Goal: Information Seeking & Learning: Find specific page/section

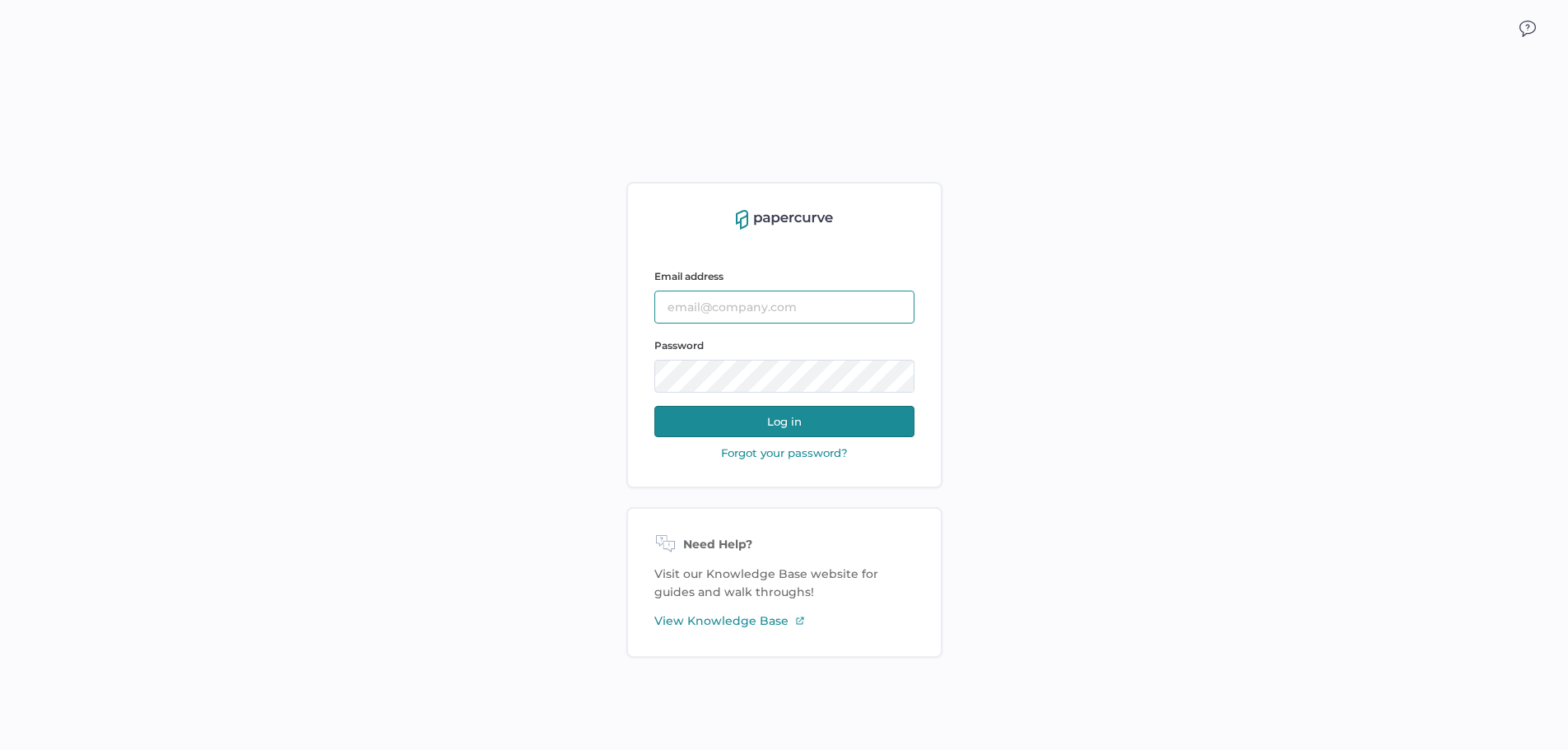
click at [767, 304] on input "text" at bounding box center [784, 307] width 260 height 33
click at [724, 234] on div "Email address Password Log in Forgot your password?" at bounding box center [784, 345] width 260 height 231
click at [715, 308] on input "text" at bounding box center [784, 307] width 260 height 33
paste input "sarahk@sentrex.com"
type input "sarahk@sentrex.com"
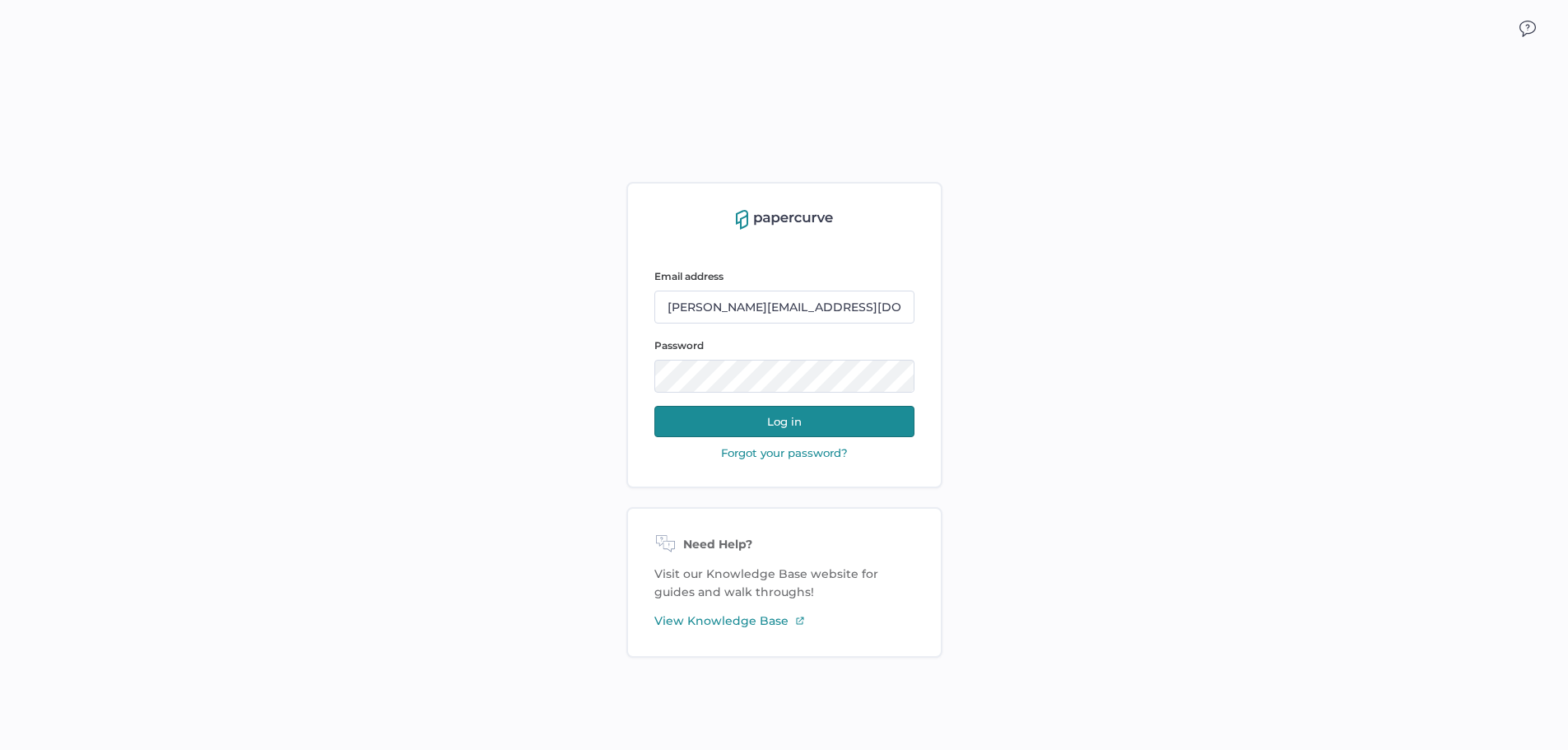
click at [764, 426] on button "Log in" at bounding box center [784, 421] width 260 height 31
click at [650, 375] on div "Email address sarahk@sentrex.com Password Log in Forgot your password?" at bounding box center [784, 335] width 316 height 306
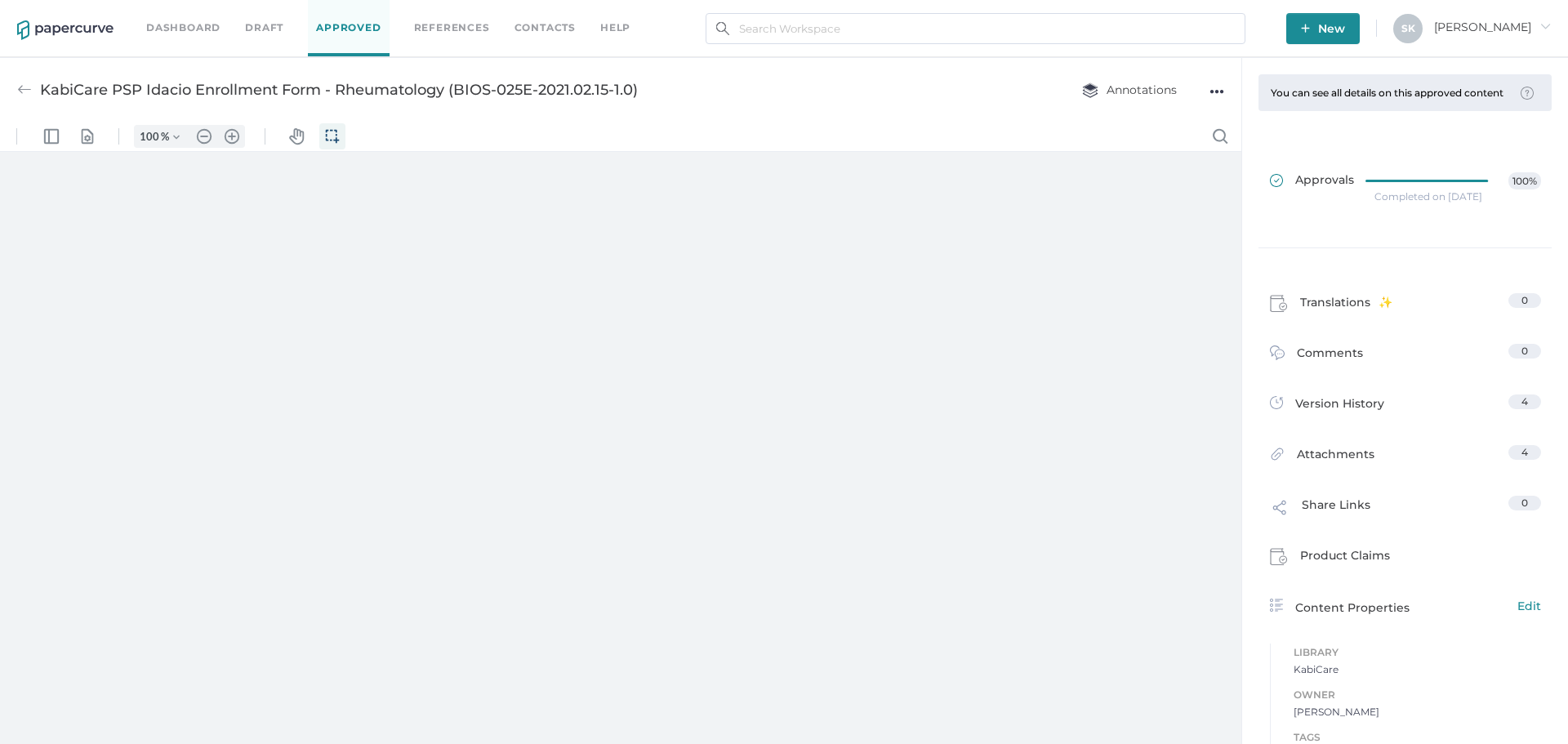
click at [1434, 414] on link "Version History 4" at bounding box center [1406, 405] width 271 height 23
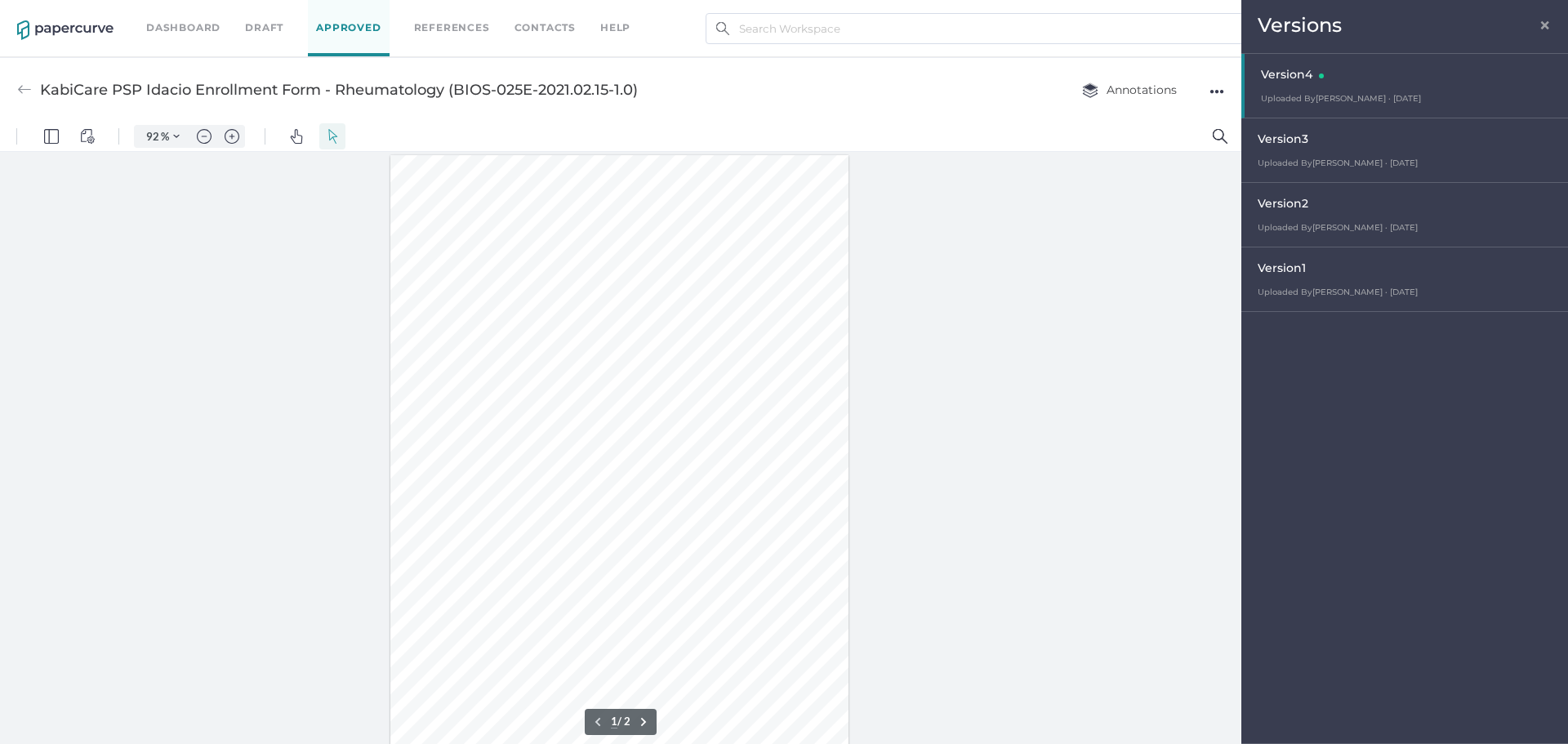
click at [1554, 20] on div "Versions ×" at bounding box center [1405, 27] width 327 height 54
type input "243"
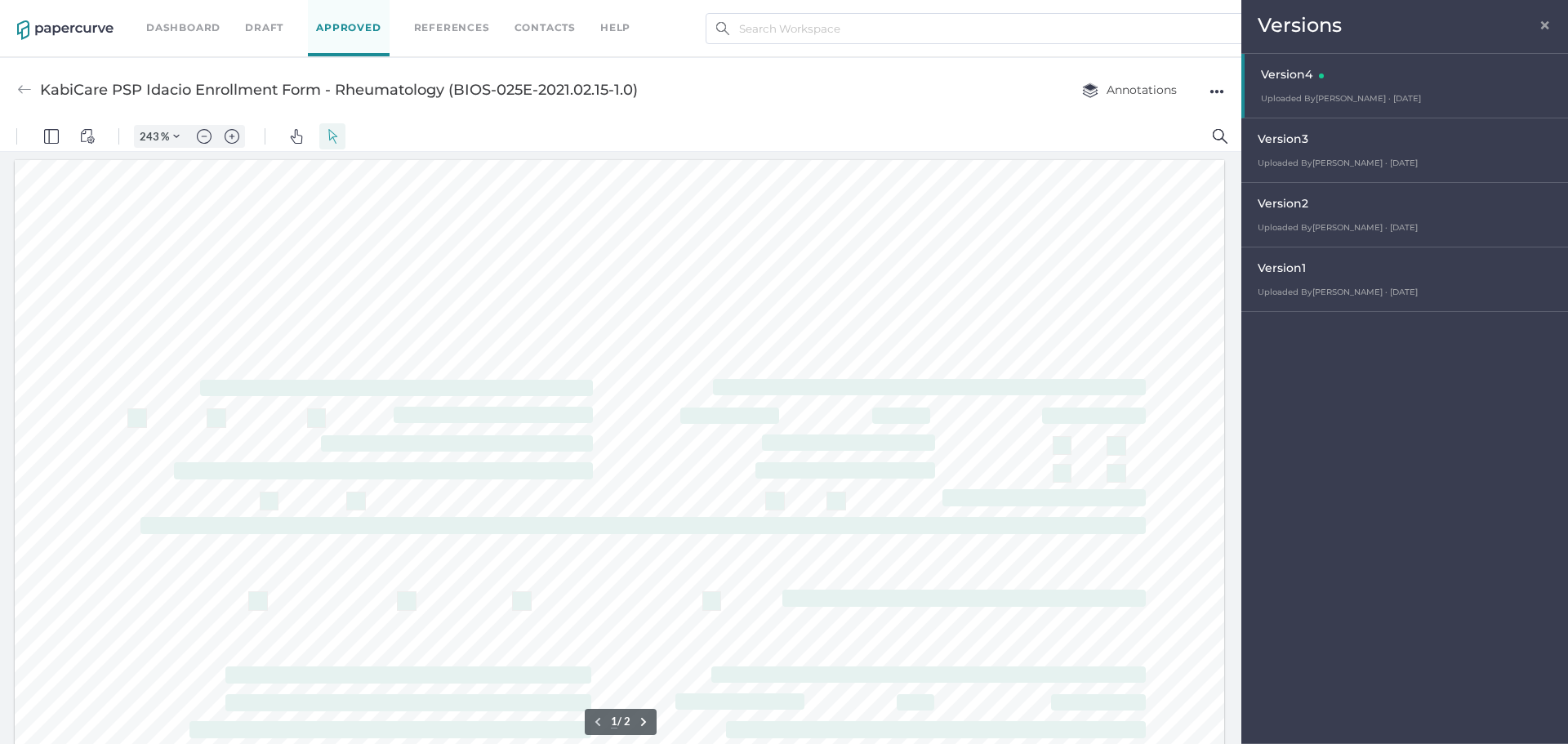
scroll to position [8, 0]
click at [1549, 20] on span "×" at bounding box center [1546, 23] width 13 height 13
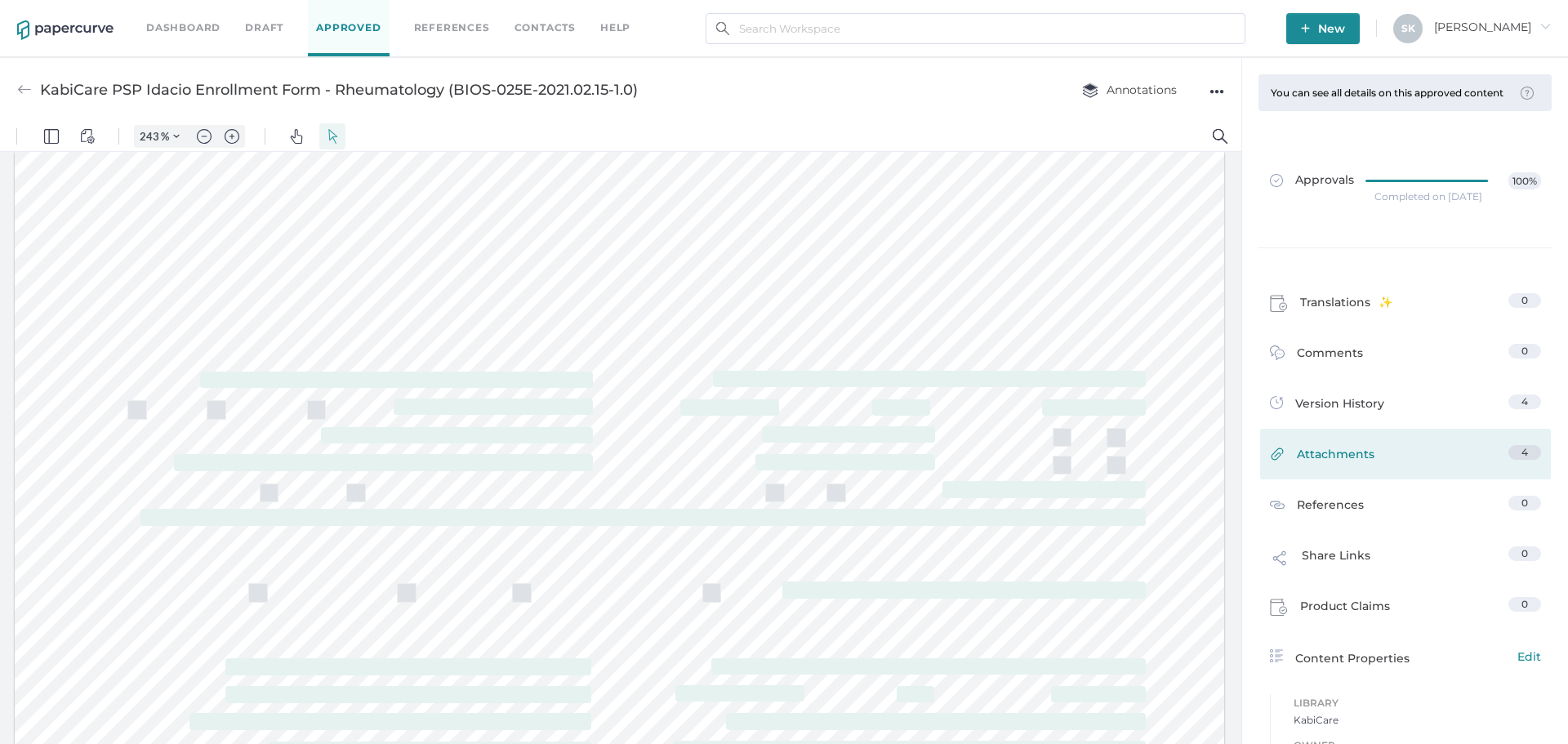
click at [1317, 470] on span "Attachments" at bounding box center [1336, 457] width 78 height 25
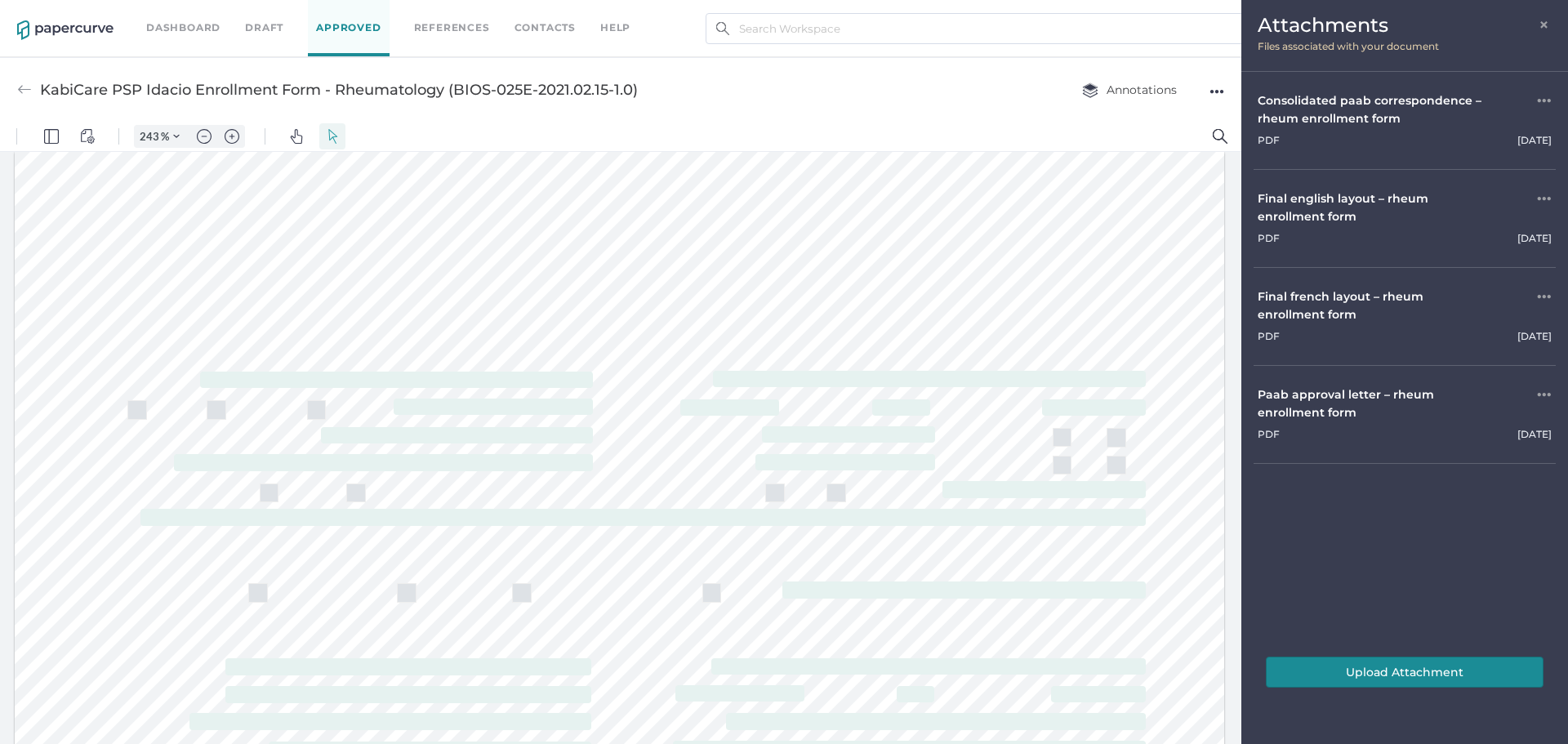
click at [1348, 195] on div "Final english layout – rheum enrollment form" at bounding box center [1376, 207] width 236 height 36
click at [1319, 398] on div "Paab approval letter – rheum enrollment form" at bounding box center [1376, 404] width 236 height 36
click at [809, 26] on input "text" at bounding box center [976, 28] width 540 height 31
click at [829, 16] on input "Rheum" at bounding box center [976, 28] width 540 height 31
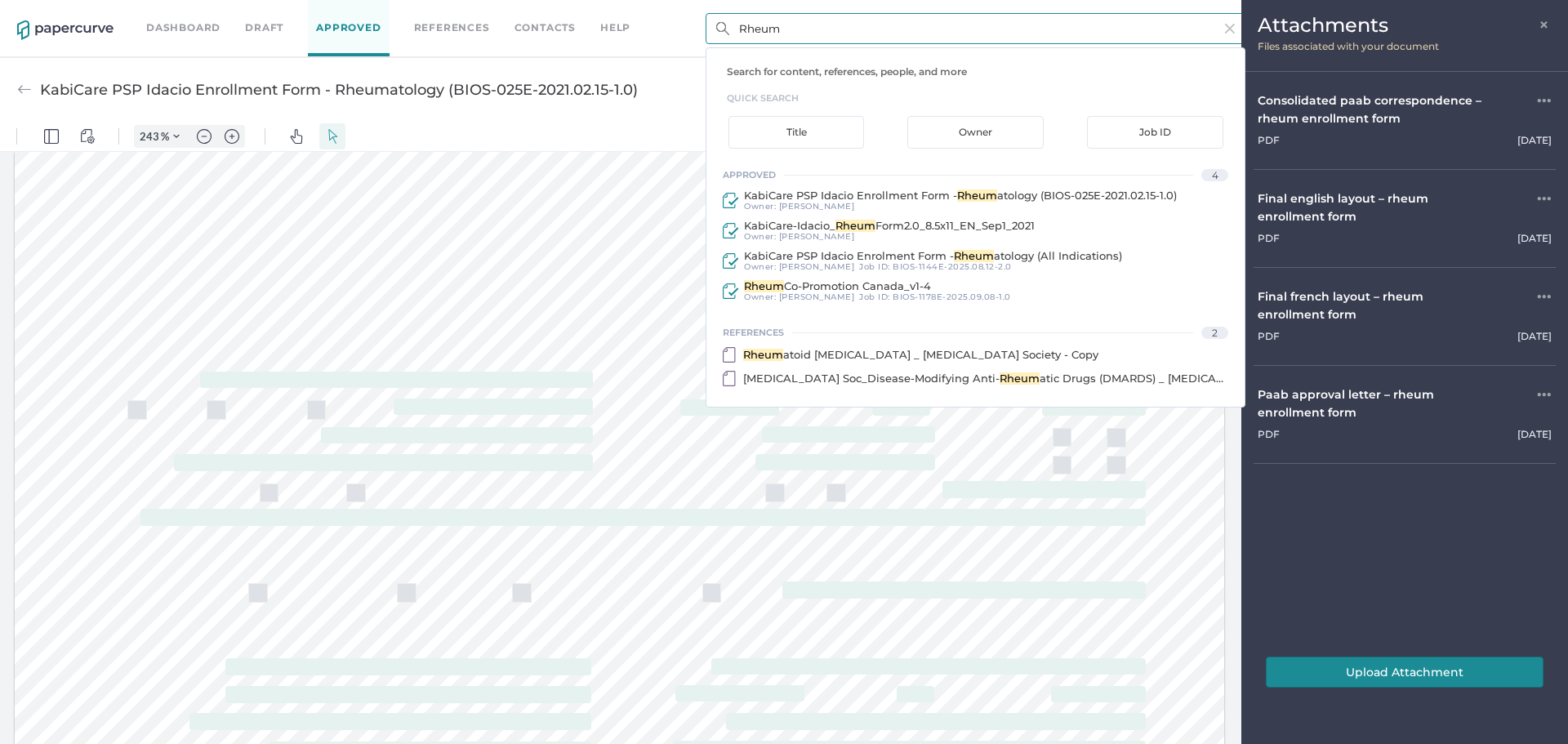
click at [829, 16] on input "Rheum" at bounding box center [976, 28] width 540 height 31
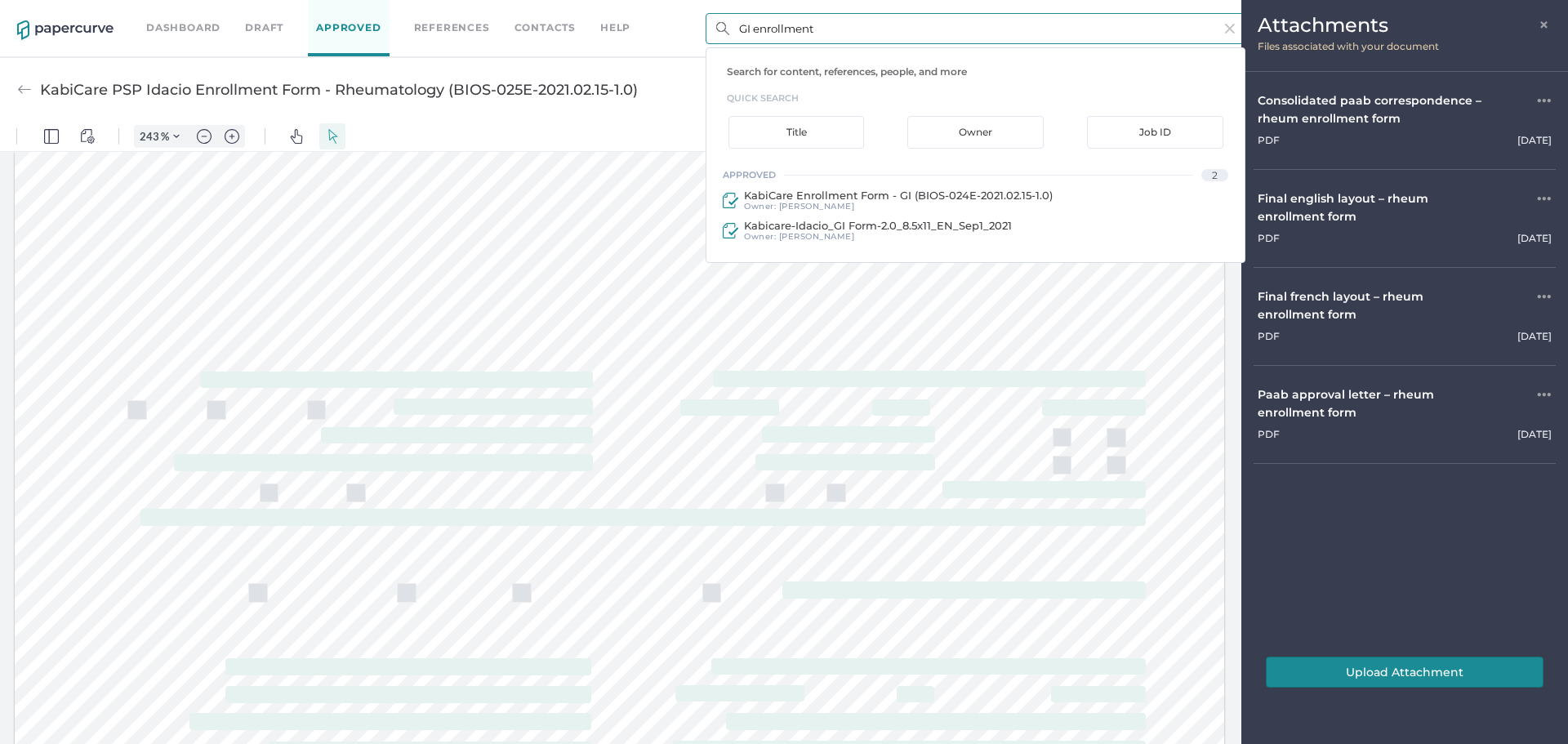
type input "GI enrollment"
drag, startPoint x: 814, startPoint y: 27, endPoint x: 710, endPoint y: 29, distance: 104.0
click at [710, 29] on input "GI enrollment" at bounding box center [976, 28] width 540 height 31
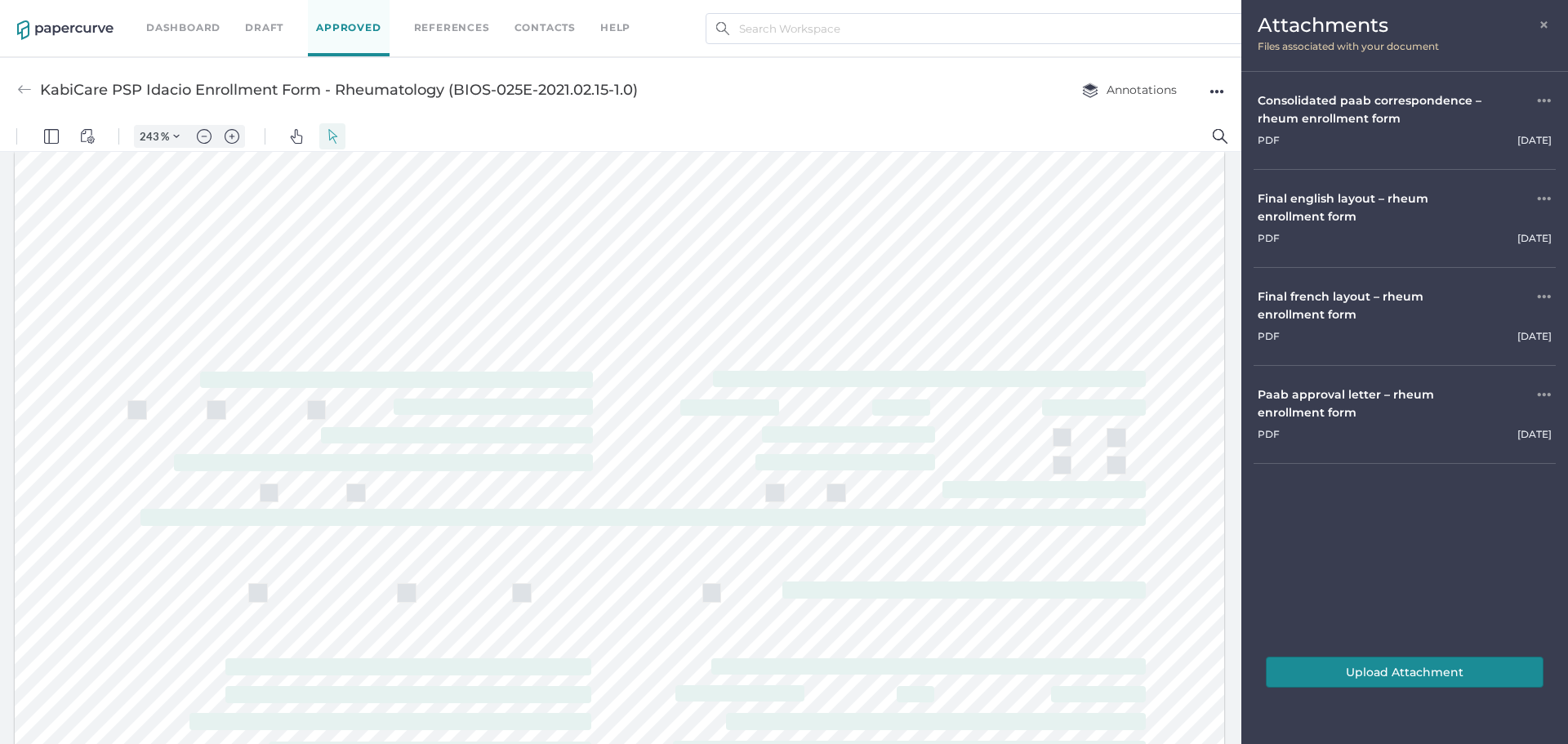
click at [1549, 15] on div "Attachments × Files associated with your document" at bounding box center [1405, 35] width 327 height 71
click at [1552, 22] on div "Attachments × Files associated with your document" at bounding box center [1405, 35] width 327 height 71
click at [1548, 22] on span "×" at bounding box center [1546, 23] width 13 height 13
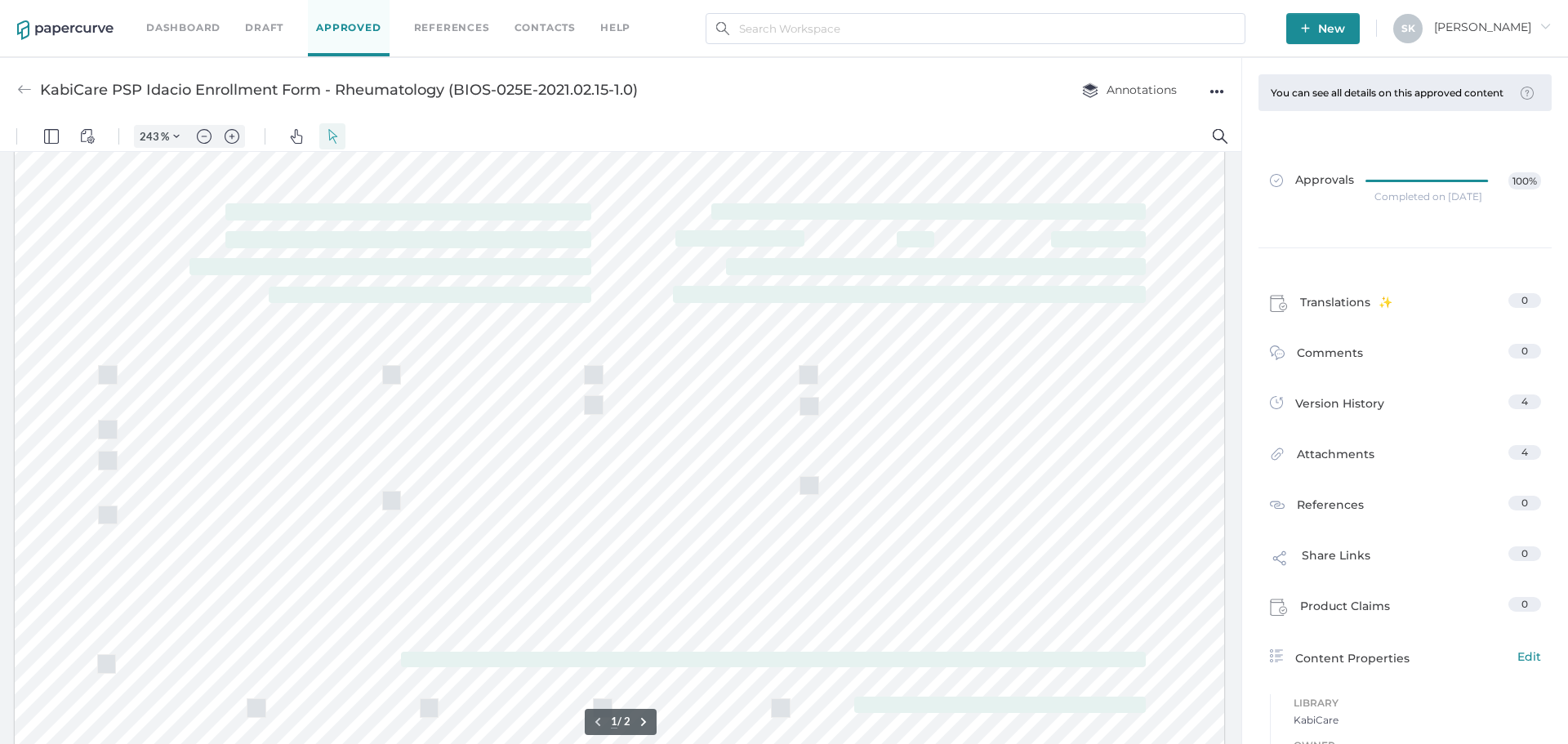
scroll to position [408, 0]
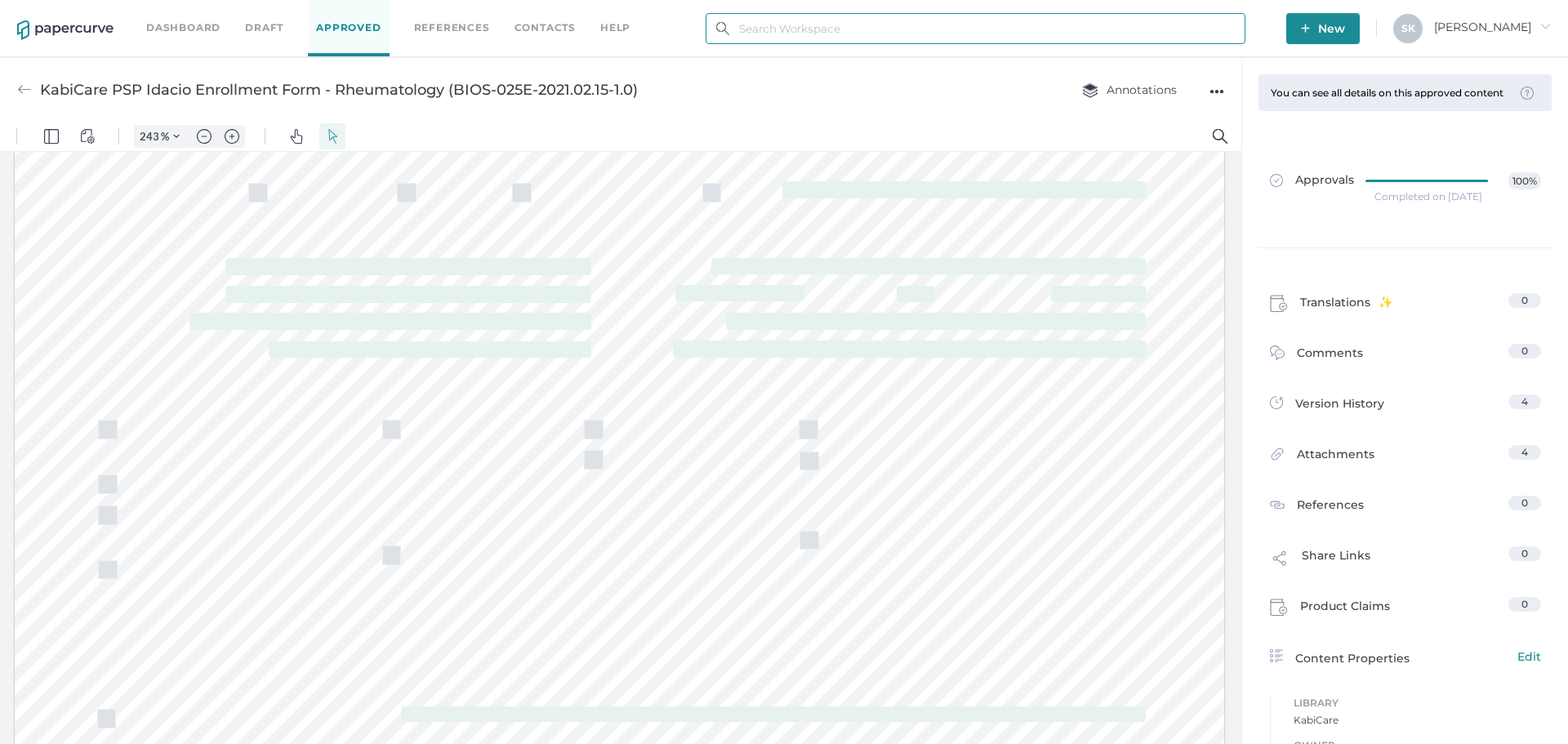
click at [814, 37] on input "text" at bounding box center [976, 28] width 540 height 31
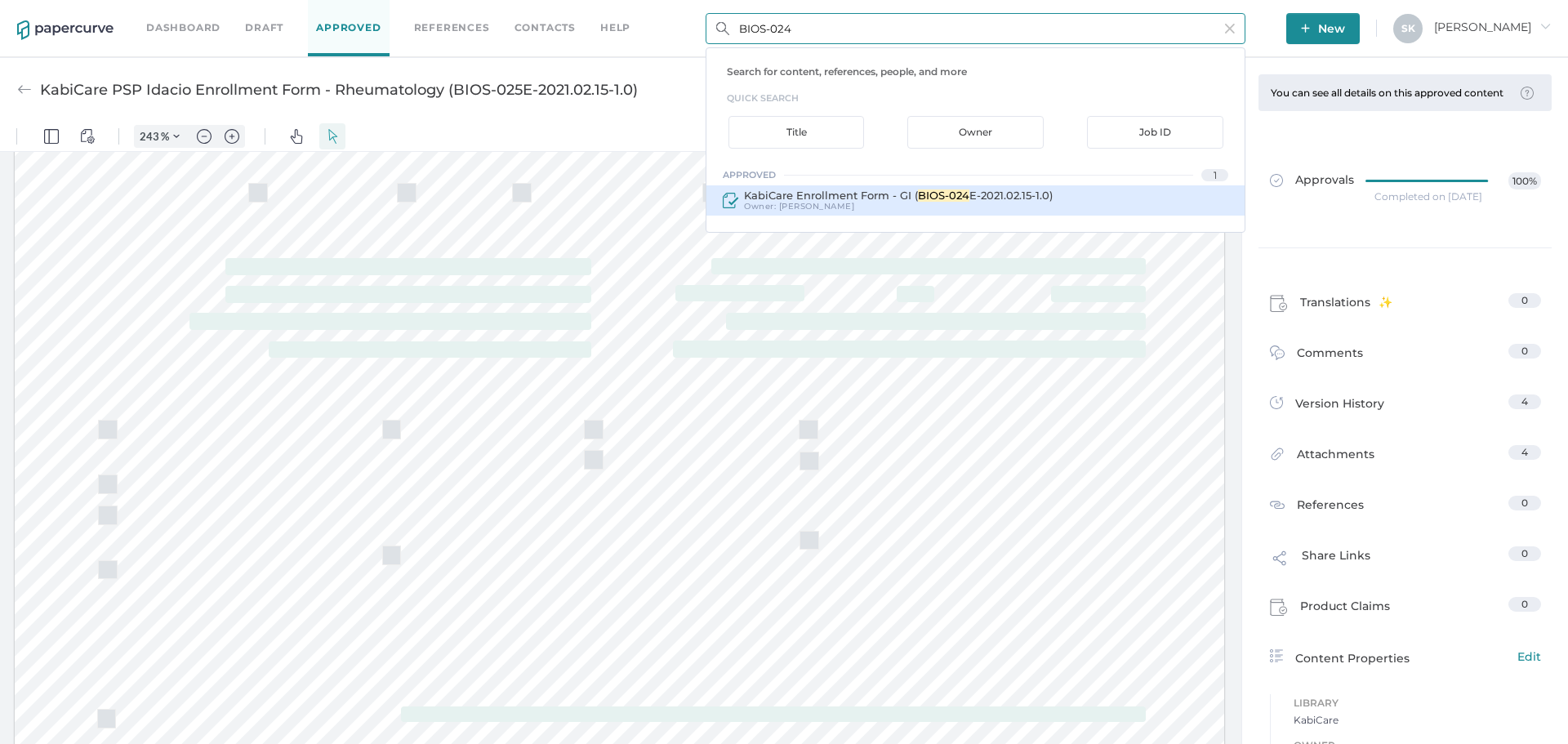
type input "BIOS-024"
click at [903, 196] on span "KabiCare Enrollment Form - GI (" at bounding box center [831, 195] width 174 height 13
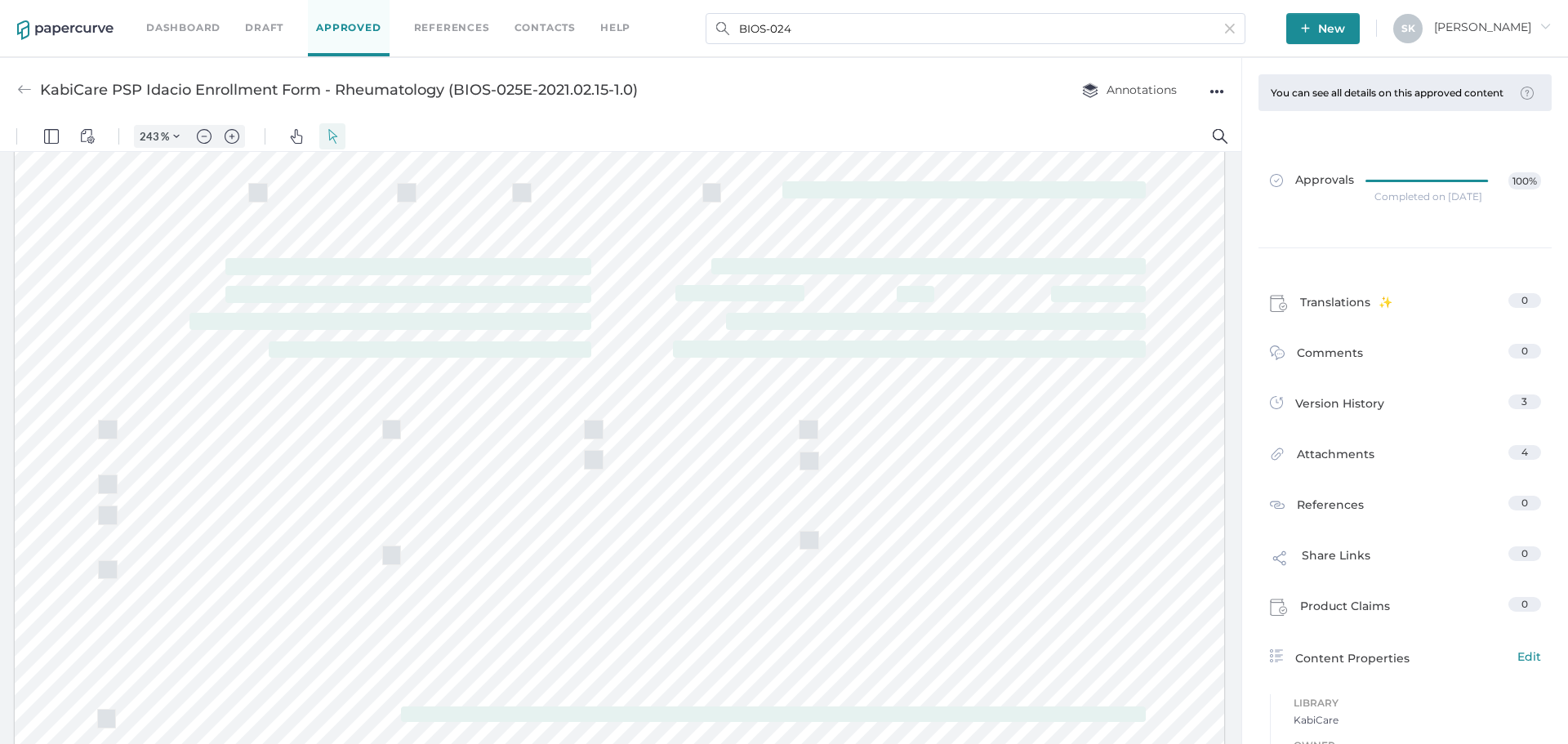
type input "KabiCare Enrollment Form - GI (BIOS-024E-2021.02.15-1.0)"
type input "100"
type input "243"
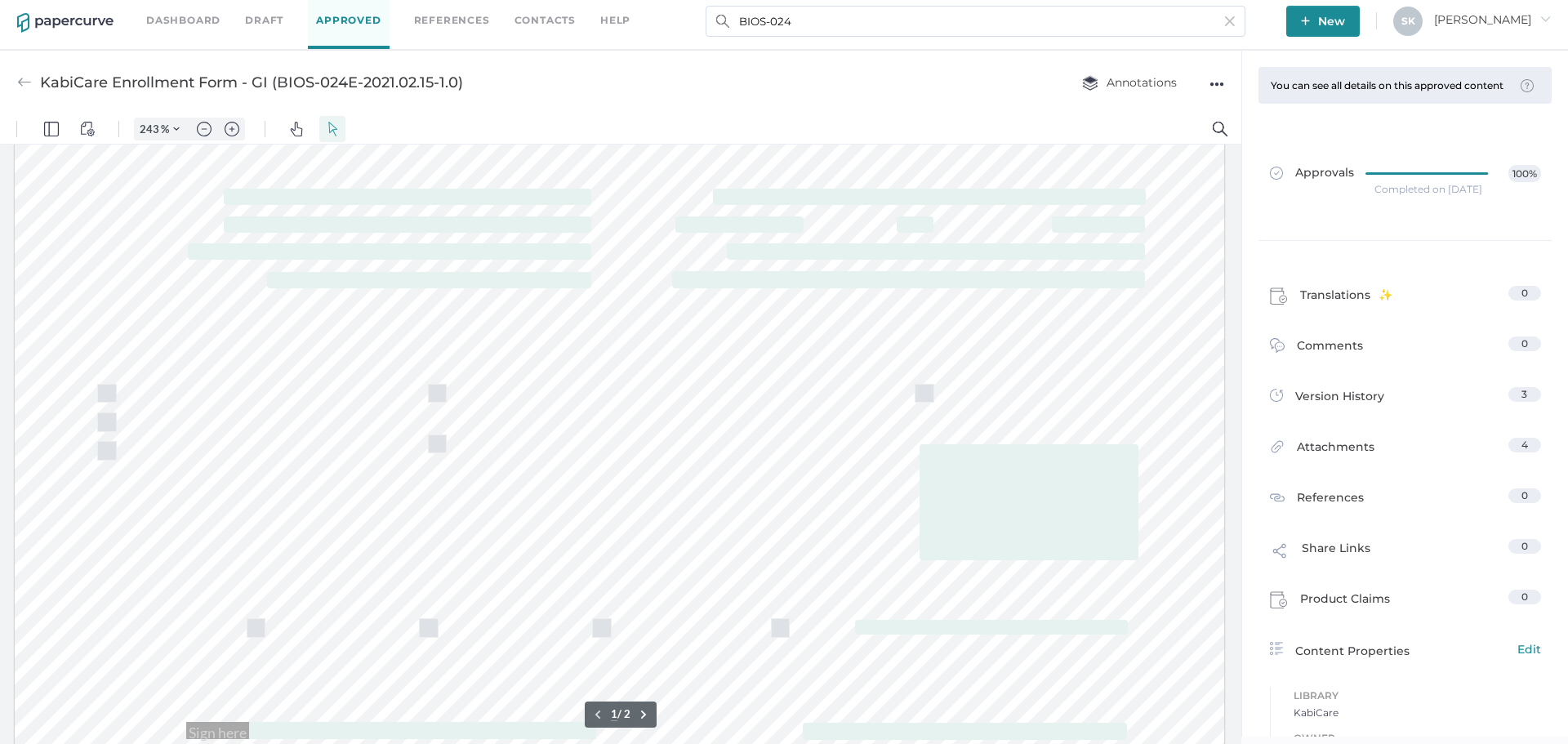
scroll to position [498, 0]
drag, startPoint x: 1360, startPoint y: 460, endPoint x: 1363, endPoint y: 449, distance: 11.4
click at [1360, 460] on span "Attachments" at bounding box center [1336, 450] width 78 height 25
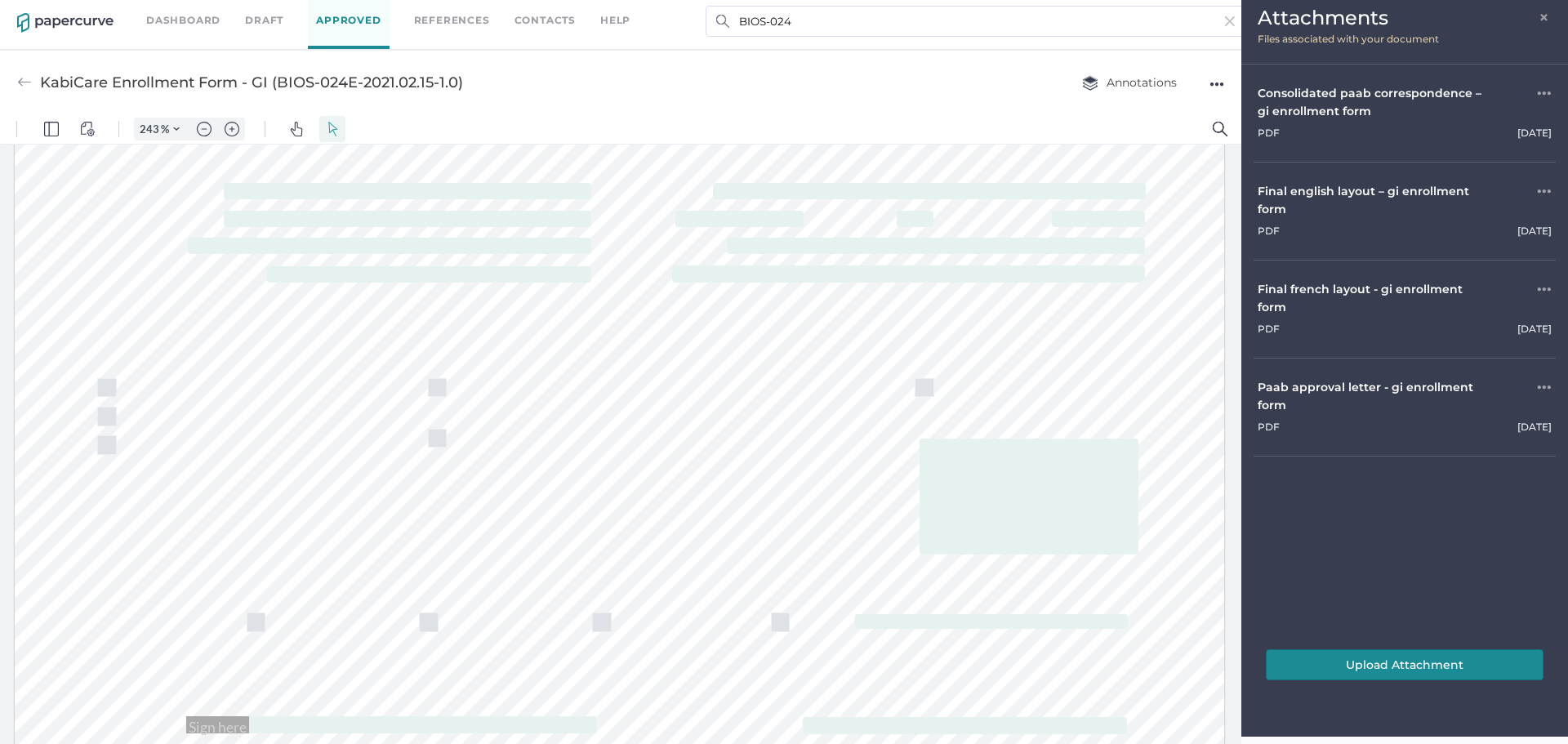
click at [1319, 378] on div "Paab approval letter - gi enrollment form" at bounding box center [1376, 396] width 236 height 36
click at [1547, 9] on span "×" at bounding box center [1546, 16] width 13 height 13
